Goal: Use online tool/utility: Utilize a website feature to perform a specific function

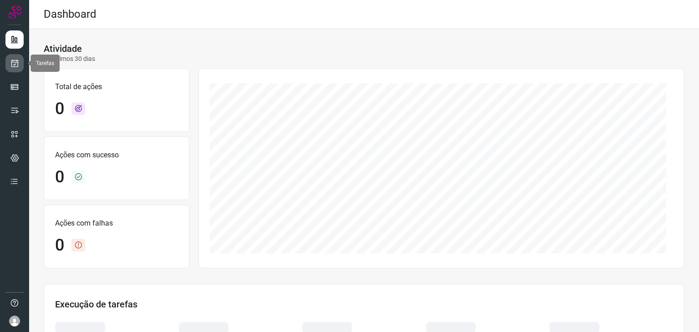
click at [16, 65] on icon at bounding box center [15, 63] width 10 height 9
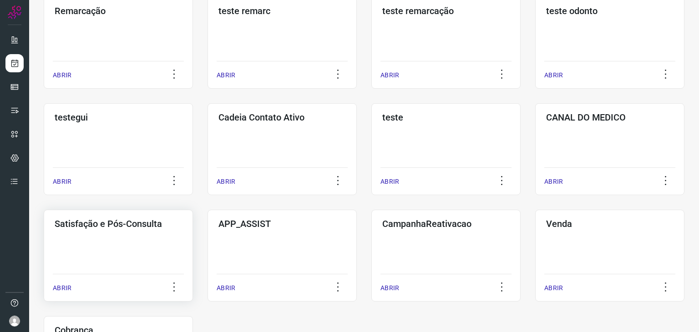
click at [208, 240] on div "Satisfação e Pós-Consulta ABRIR" at bounding box center [282, 256] width 149 height 92
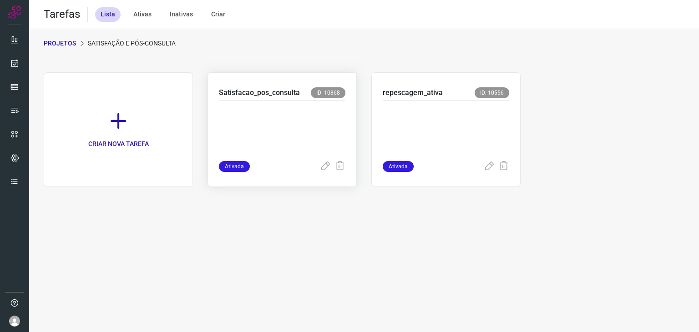
click at [326, 123] on p at bounding box center [282, 129] width 127 height 46
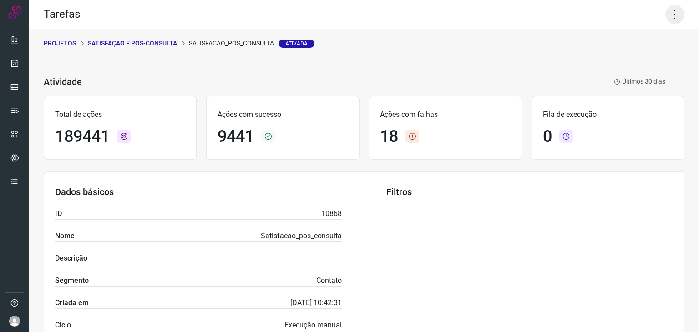
click at [667, 16] on icon at bounding box center [675, 14] width 19 height 19
click at [636, 57] on li "Executar" at bounding box center [636, 59] width 83 height 15
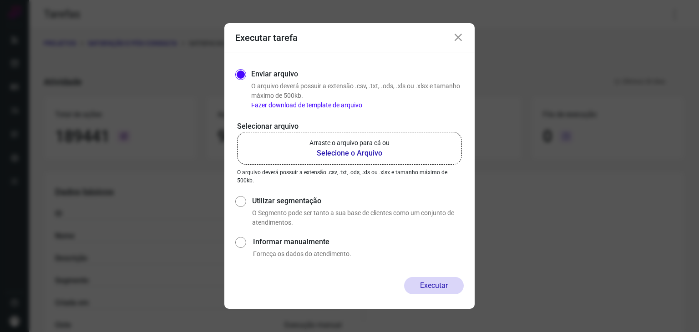
click at [362, 148] on b "Selecione o Arquivo" at bounding box center [350, 153] width 80 height 11
click at [0, 0] on input "Arraste o arquivo para cá ou Selecione o Arquivo" at bounding box center [0, 0] width 0 height 0
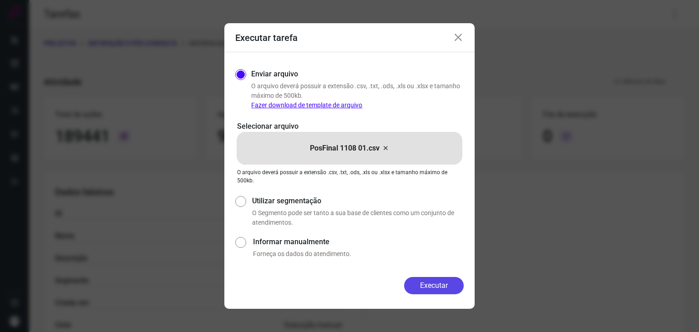
click at [434, 283] on button "Executar" at bounding box center [434, 285] width 60 height 17
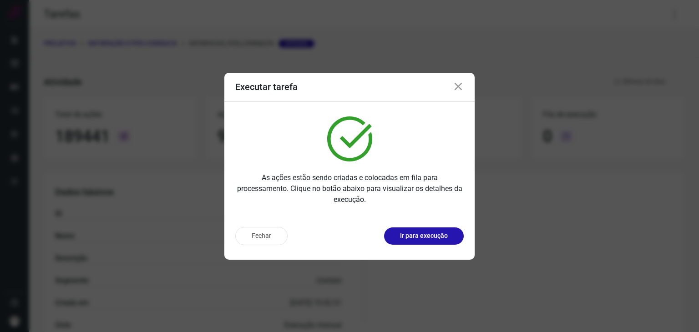
click at [428, 243] on button "Ir para execução" at bounding box center [424, 236] width 80 height 17
